Goal: Information Seeking & Learning: Find specific fact

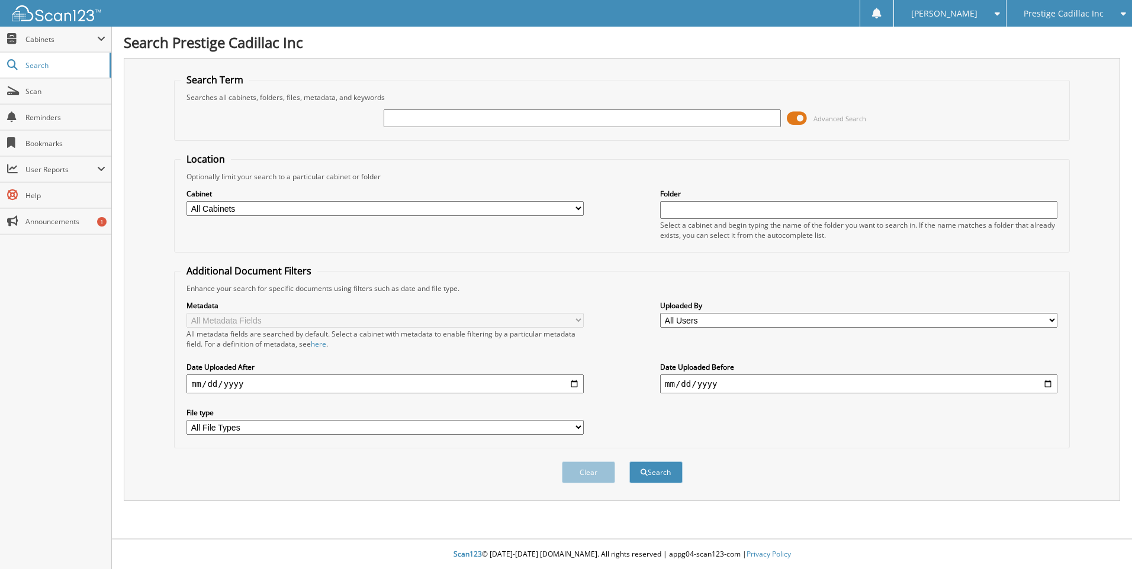
click at [416, 116] on input "text" at bounding box center [581, 118] width 397 height 18
type input "6068855"
click at [629, 462] on button "Search" at bounding box center [655, 473] width 53 height 22
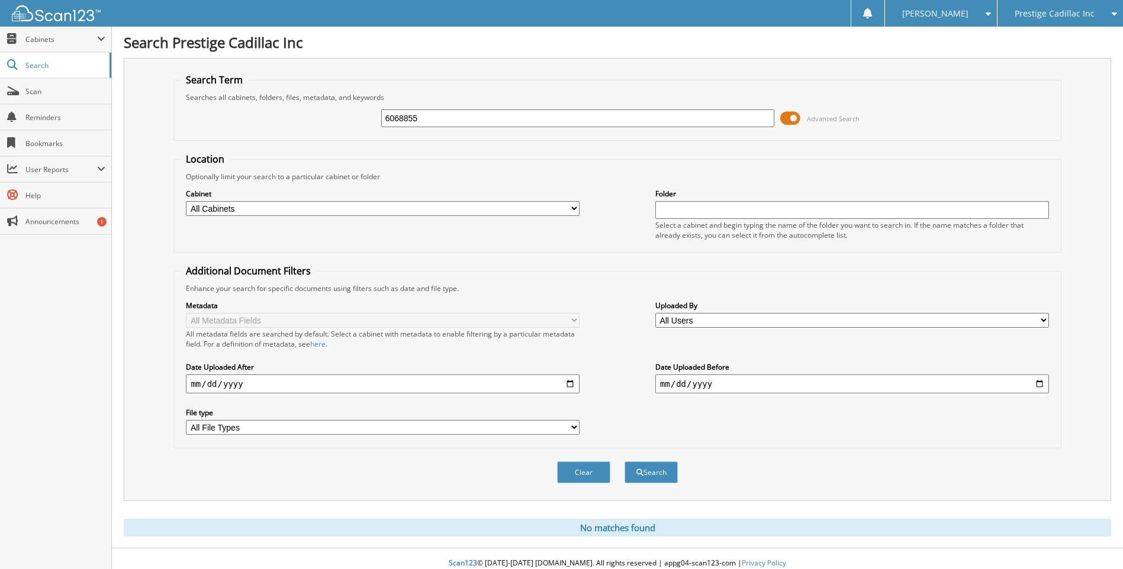
click at [1113, 14] on icon at bounding box center [1111, 13] width 11 height 8
click at [1056, 36] on link "Mercedes Benz of St. Clair" at bounding box center [1059, 43] width 125 height 32
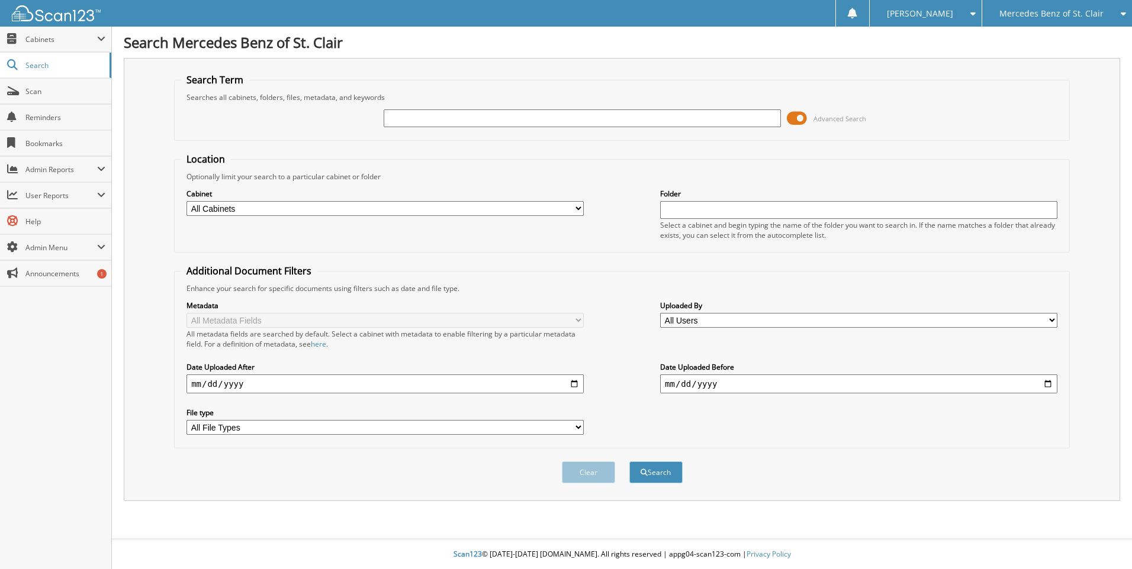
click at [407, 121] on input "text" at bounding box center [581, 118] width 397 height 18
type input "6068855"
click at [629, 462] on button "Search" at bounding box center [655, 473] width 53 height 22
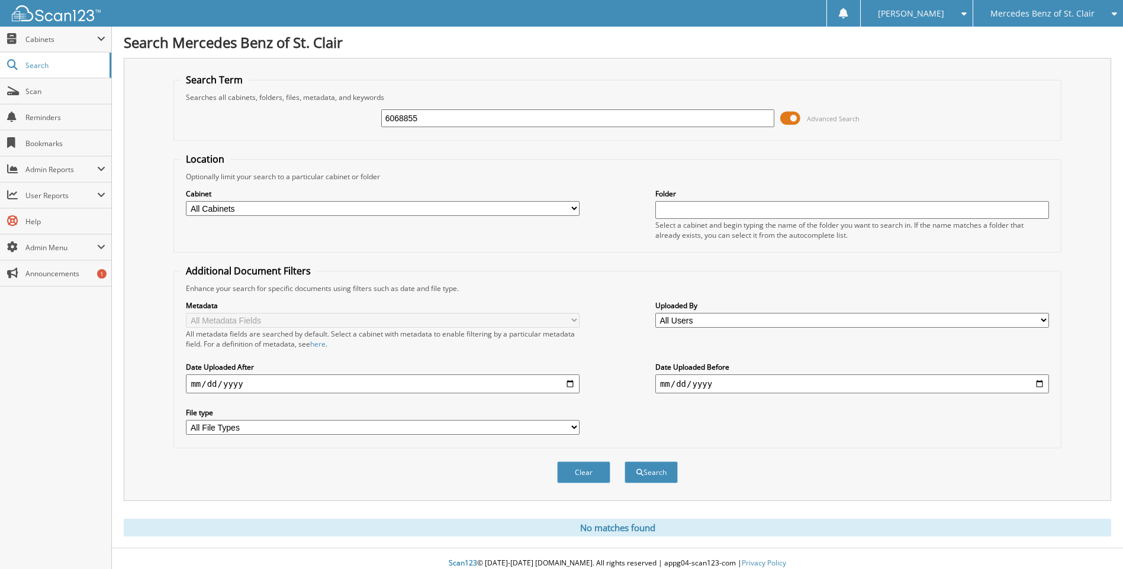
click at [406, 492] on div "Clear Search" at bounding box center [616, 473] width 887 height 48
